Goal: Task Accomplishment & Management: Manage account settings

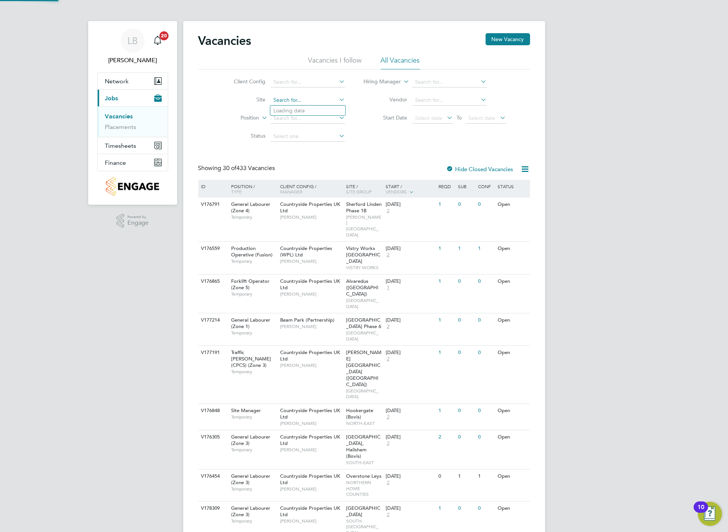
click at [289, 100] on input at bounding box center [308, 100] width 74 height 11
click at [310, 118] on li "Royston (Phase 3)" at bounding box center [307, 121] width 75 height 10
type input "Royston (Phase 3)"
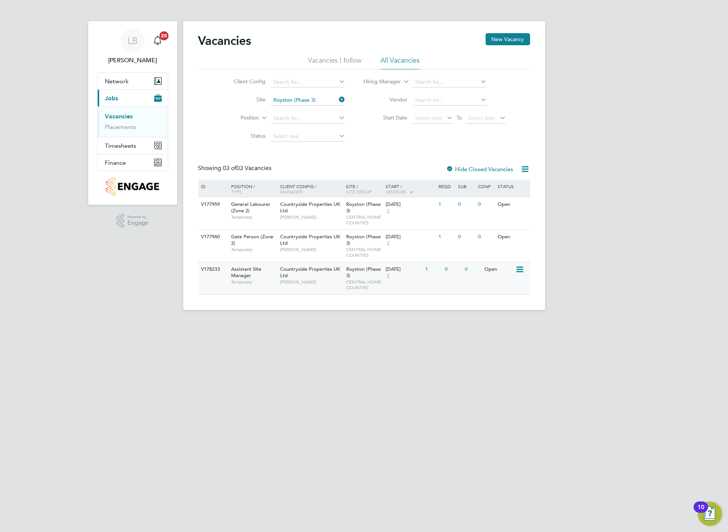
click at [302, 271] on span "Countryside Properties UK Ltd" at bounding box center [310, 272] width 60 height 13
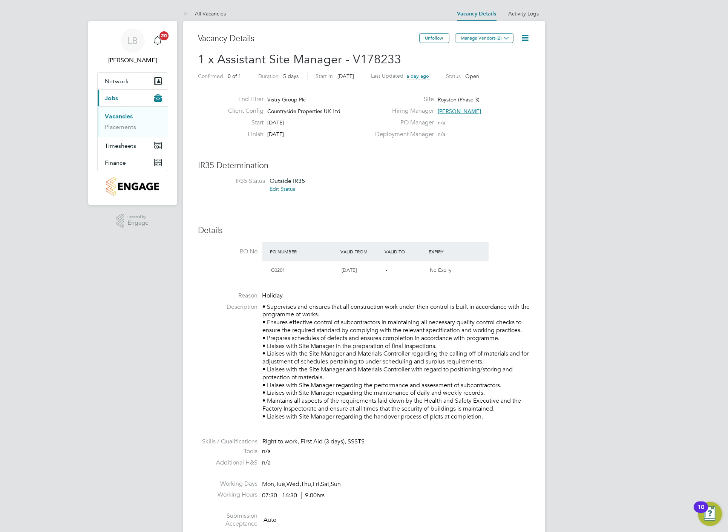
click at [521, 38] on icon at bounding box center [525, 37] width 9 height 9
click at [512, 55] on li "Edit Vacancy e" at bounding box center [507, 56] width 44 height 11
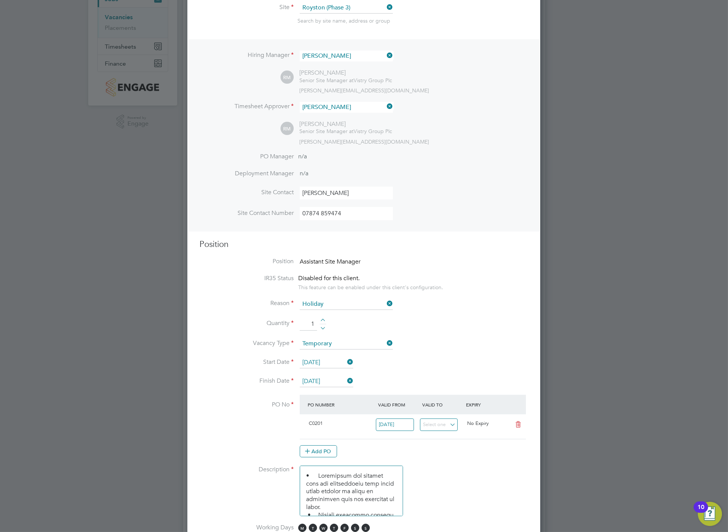
scroll to position [209, 0]
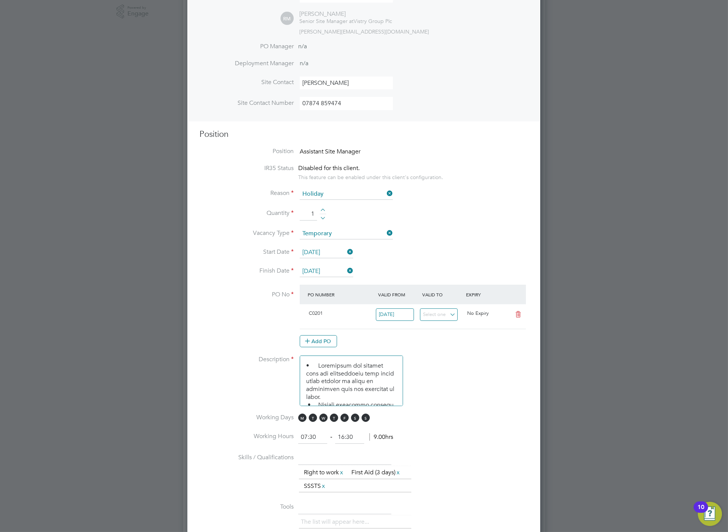
click at [346, 253] on icon at bounding box center [346, 252] width 0 height 11
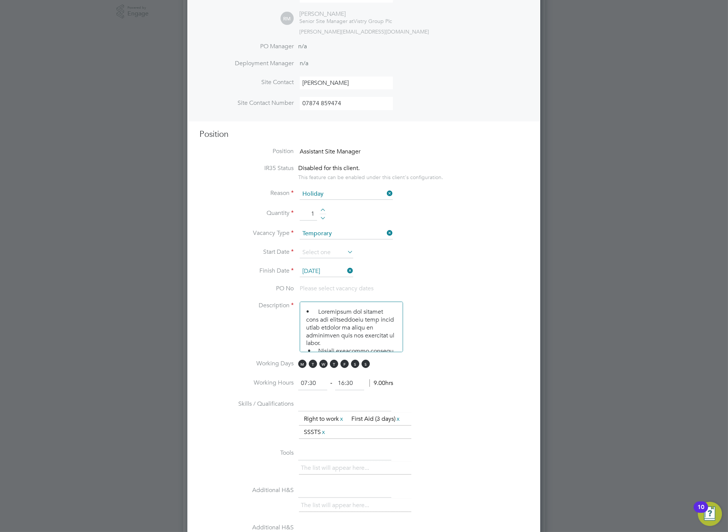
scroll to position [911, 353]
click at [346, 251] on icon at bounding box center [346, 252] width 0 height 11
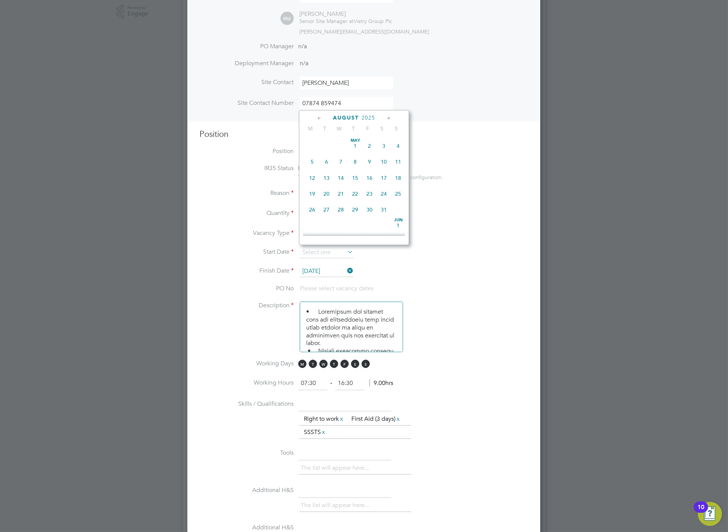
scroll to position [258, 0]
click at [313, 194] on span "18" at bounding box center [312, 190] width 14 height 14
drag, startPoint x: 406, startPoint y: 288, endPoint x: 373, endPoint y: 273, distance: 36.4
click at [405, 286] on li "PO No Please select vacancy dates" at bounding box center [363, 293] width 329 height 17
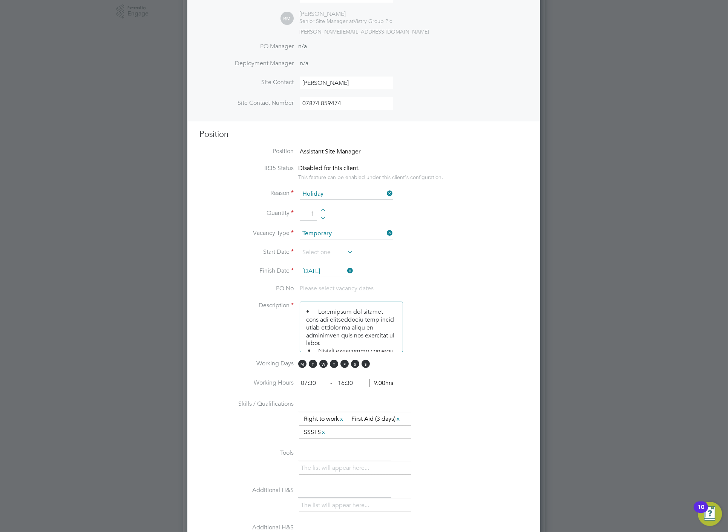
click at [346, 250] on icon at bounding box center [346, 252] width 0 height 11
click at [428, 285] on li "PO No Please select vacancy dates" at bounding box center [363, 293] width 329 height 17
click at [346, 270] on icon at bounding box center [346, 270] width 0 height 11
click at [346, 250] on icon at bounding box center [346, 252] width 0 height 11
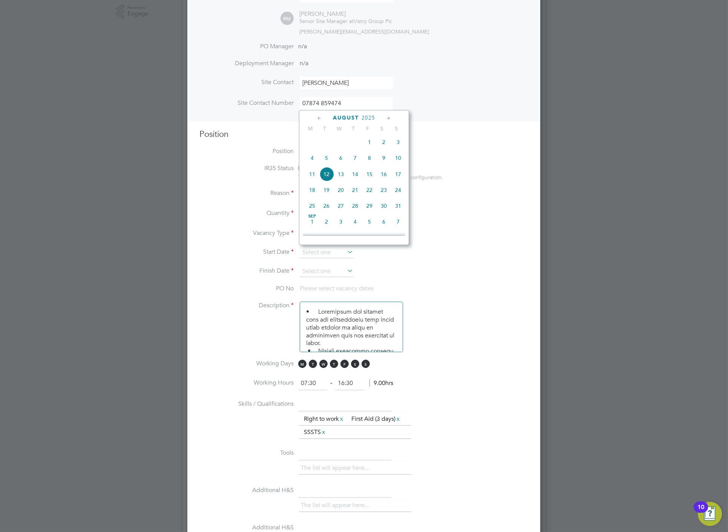
click at [310, 195] on span "18" at bounding box center [312, 190] width 14 height 14
type input "18 Aug 2025"
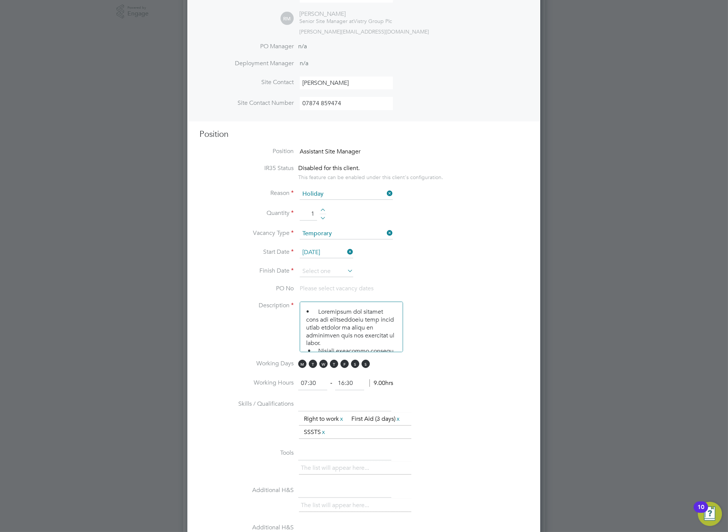
click at [346, 268] on icon at bounding box center [346, 270] width 0 height 11
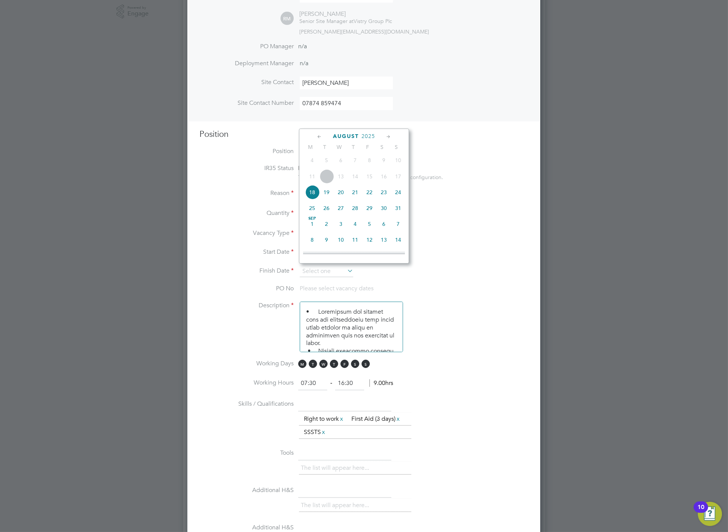
click at [367, 198] on span "22" at bounding box center [369, 192] width 14 height 14
type input "22 Aug 2025"
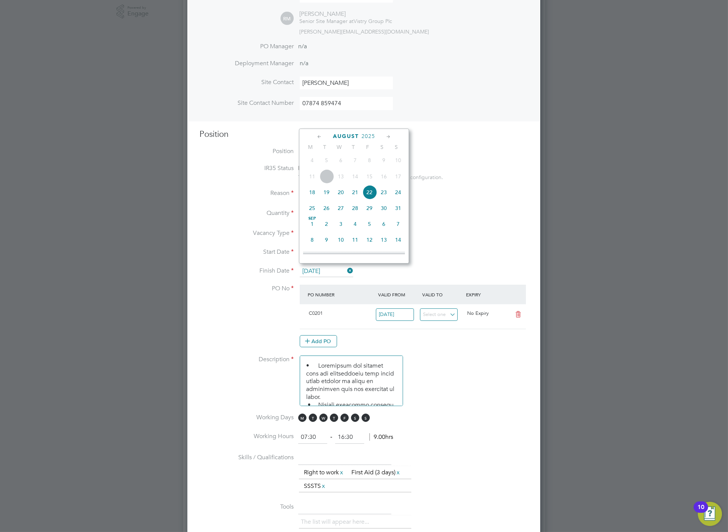
scroll to position [964, 353]
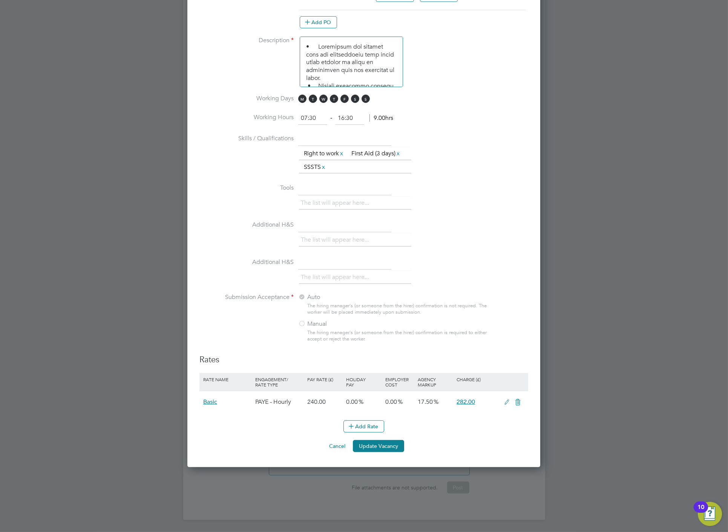
click at [369, 442] on button "Update Vacancy" at bounding box center [378, 446] width 51 height 12
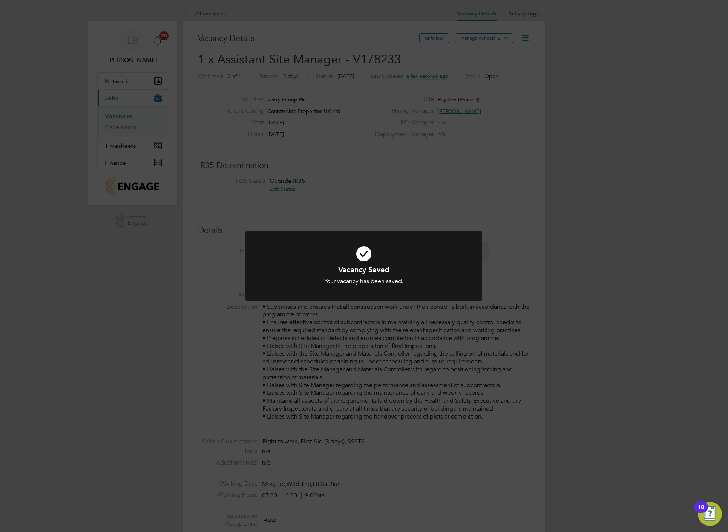
click at [509, 170] on div "Vacancy Saved Your vacancy has been saved. Cancel Okay" at bounding box center [364, 266] width 728 height 532
